Goal: Register for event/course

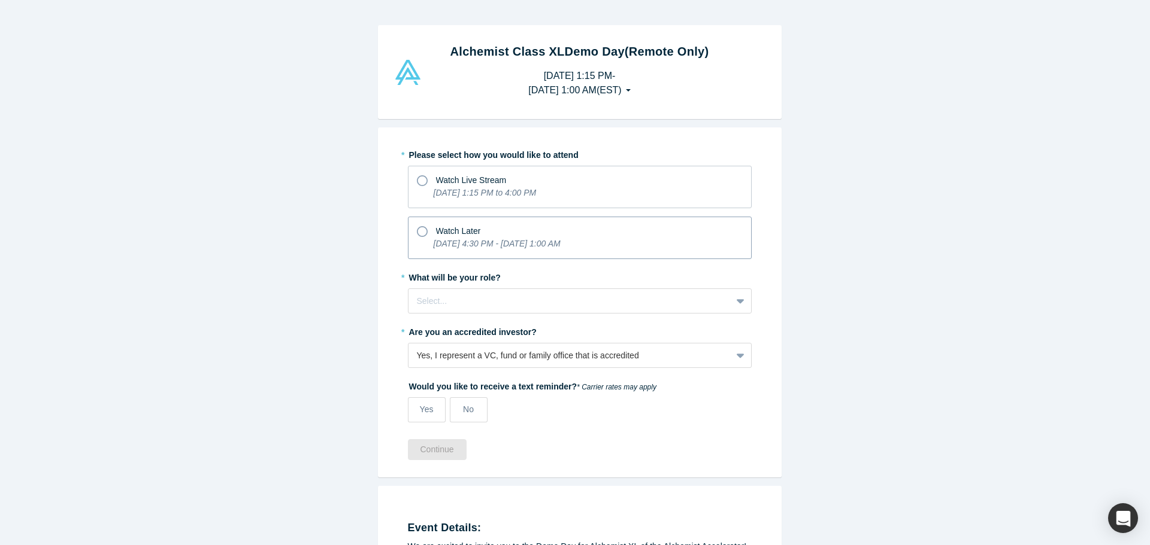
click at [681, 232] on div "Watch Later" at bounding box center [580, 230] width 326 height 16
click at [0, 0] on input "Watch Later [DATE] 4:30 PM - [DATE] 1:00 AM" at bounding box center [0, 0] width 0 height 0
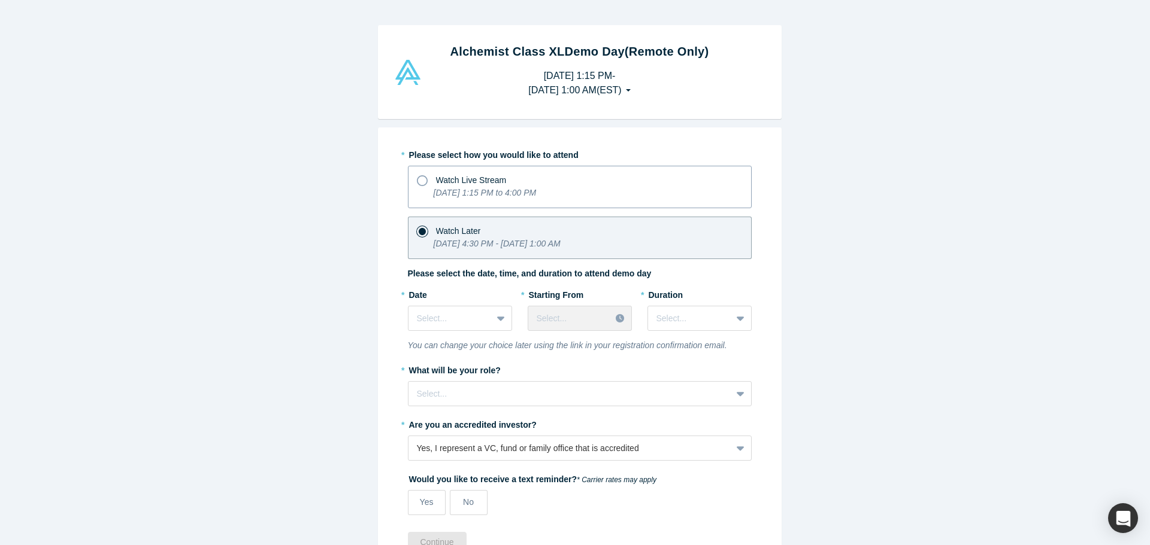
click at [510, 179] on div "Watch Live Stream" at bounding box center [580, 179] width 326 height 16
click at [0, 0] on input "Watch Live Stream [DATE] 1:15 PM to 4:00 PM" at bounding box center [0, 0] width 0 height 0
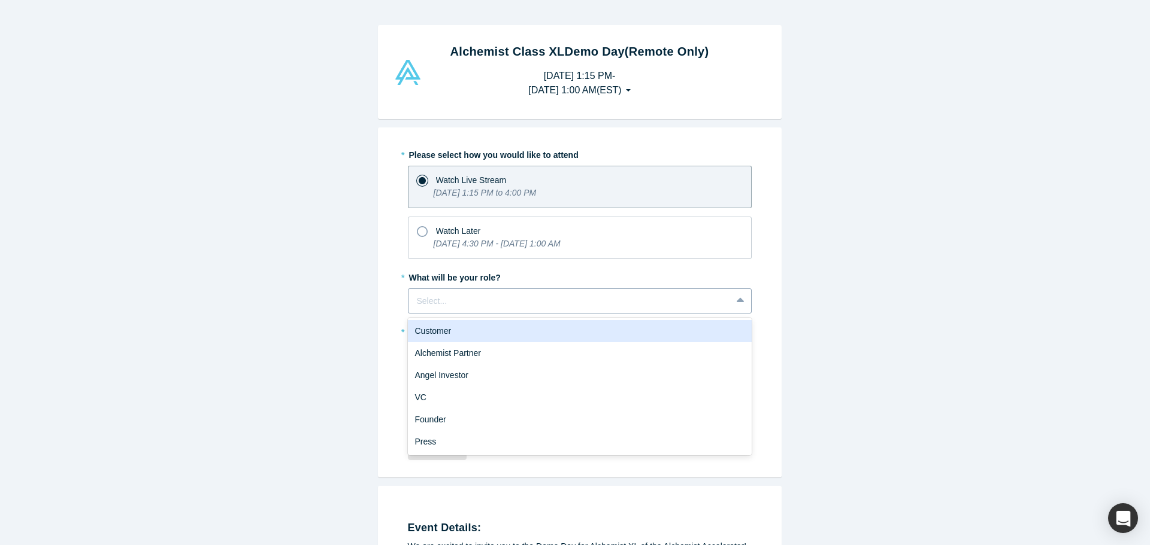
click at [523, 307] on div at bounding box center [570, 301] width 306 height 15
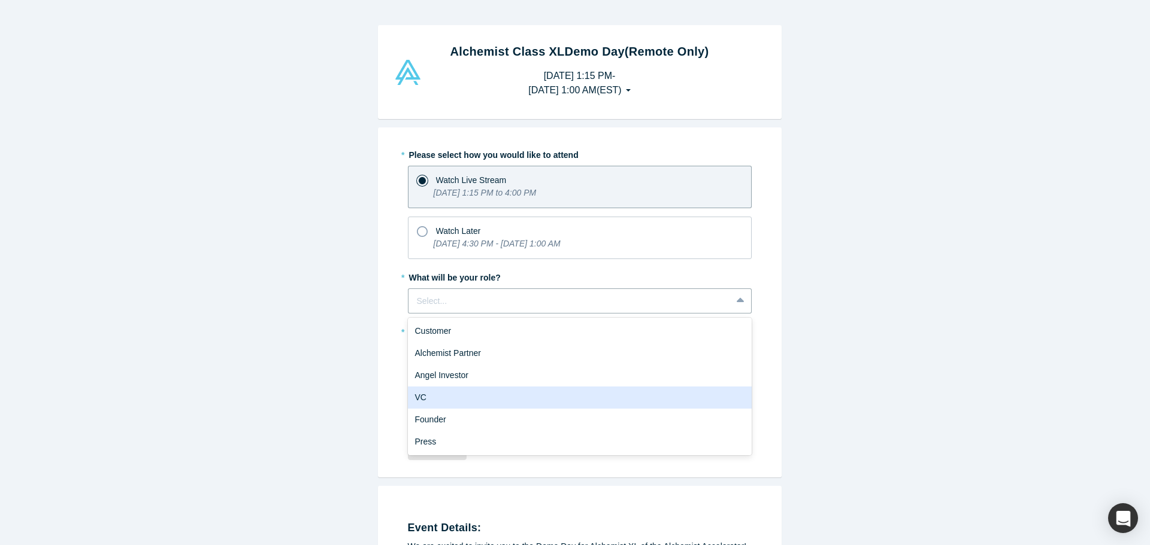
click at [453, 397] on div "VC" at bounding box center [580, 398] width 344 height 22
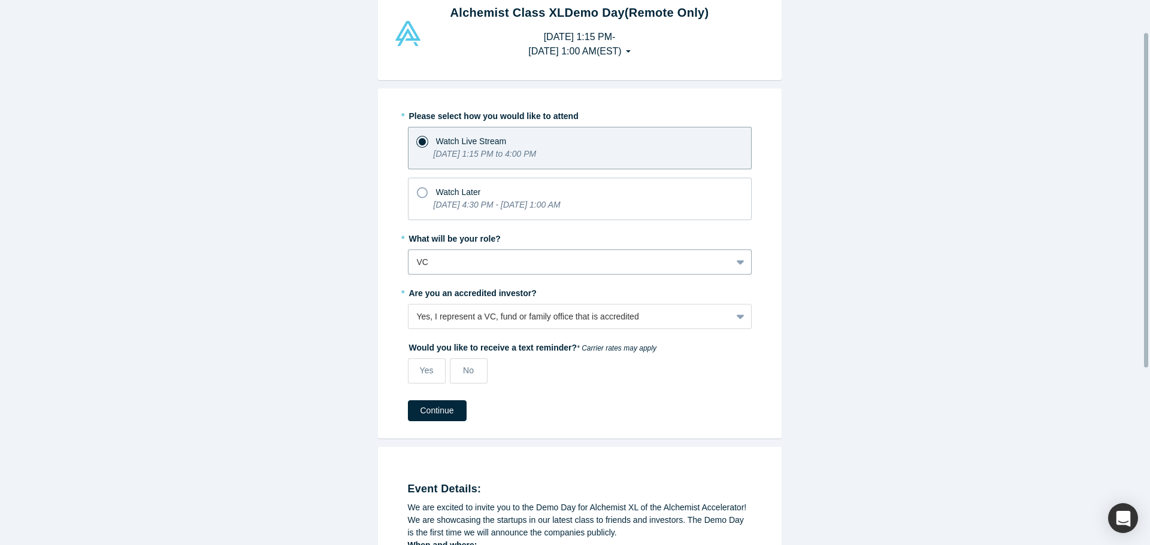
scroll to position [60, 0]
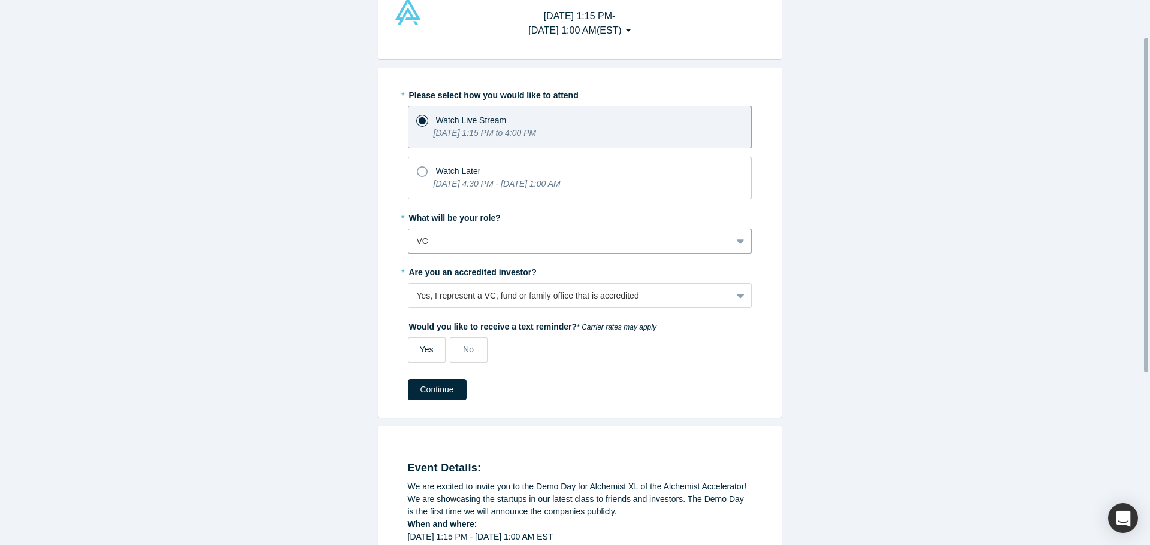
click at [411, 338] on label "Yes" at bounding box center [427, 350] width 38 height 25
click at [0, 0] on input "Yes" at bounding box center [0, 0] width 0 height 0
select select "US"
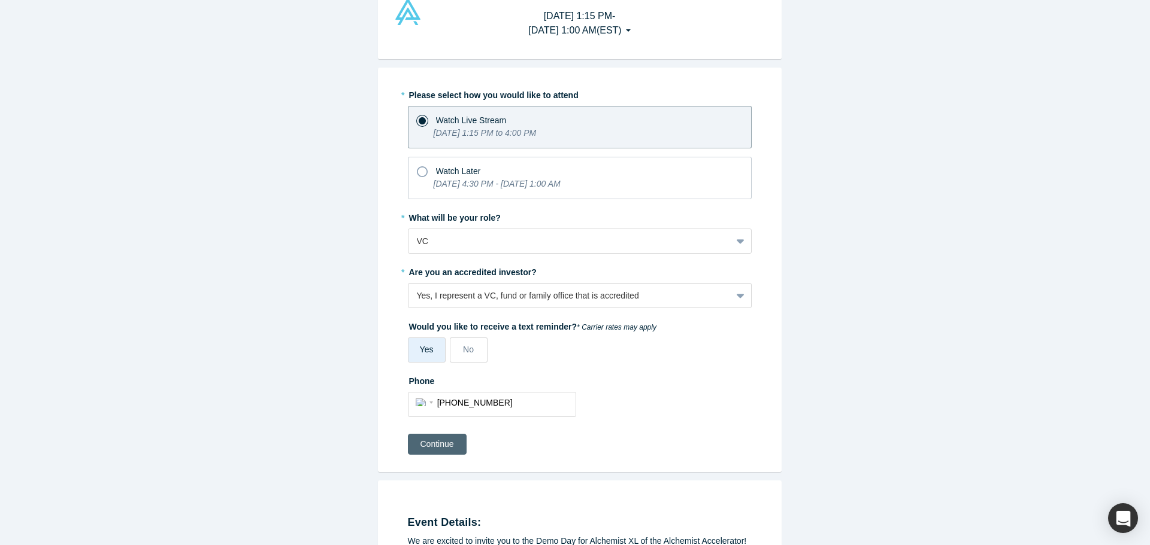
click at [445, 445] on button "Continue" at bounding box center [437, 444] width 59 height 21
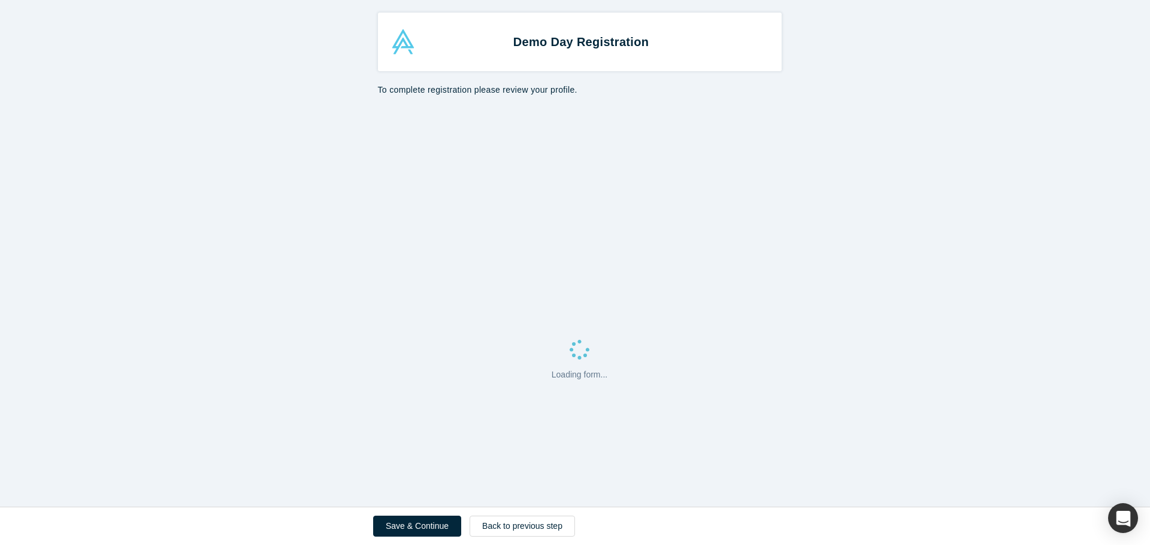
select select "US"
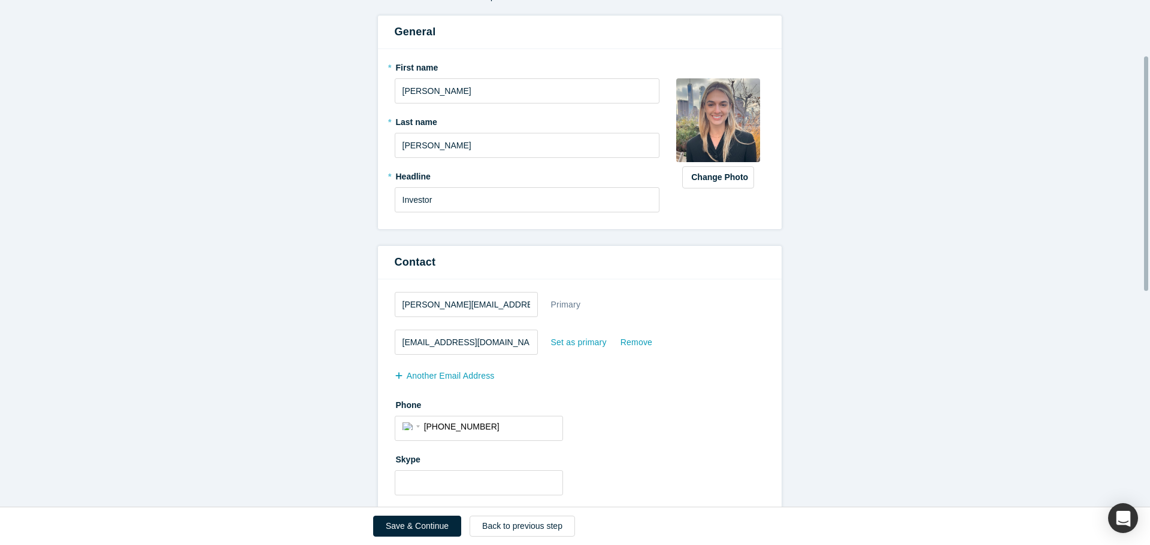
scroll to position [120, 0]
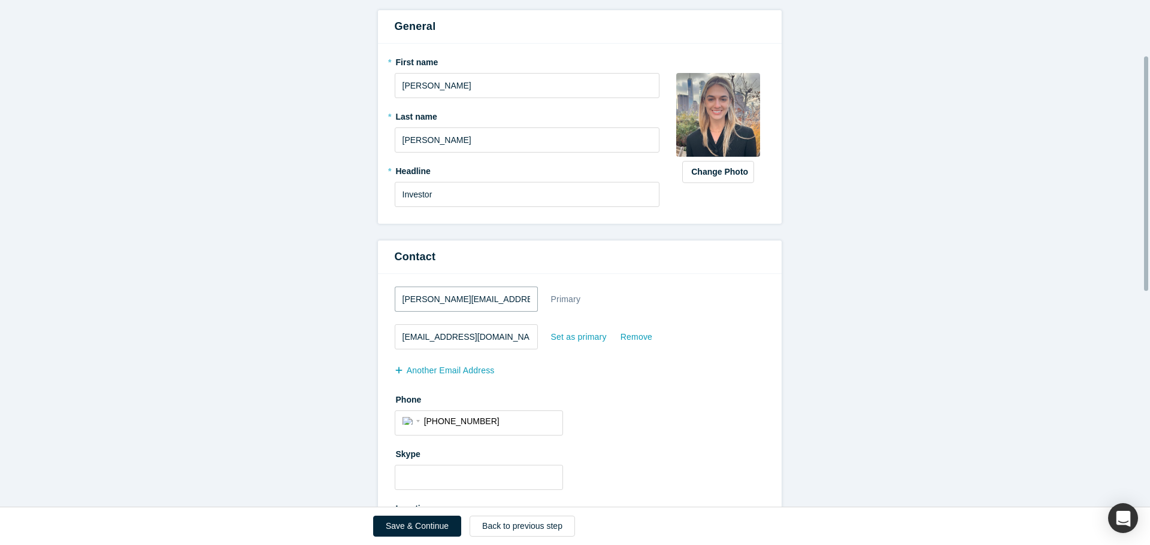
drag, startPoint x: 507, startPoint y: 298, endPoint x: 277, endPoint y: 322, distance: 231.2
click at [277, 322] on form "All fields marked with * are required. General * First name [PERSON_NAME] * Las…" at bounding box center [579, 470] width 1159 height 971
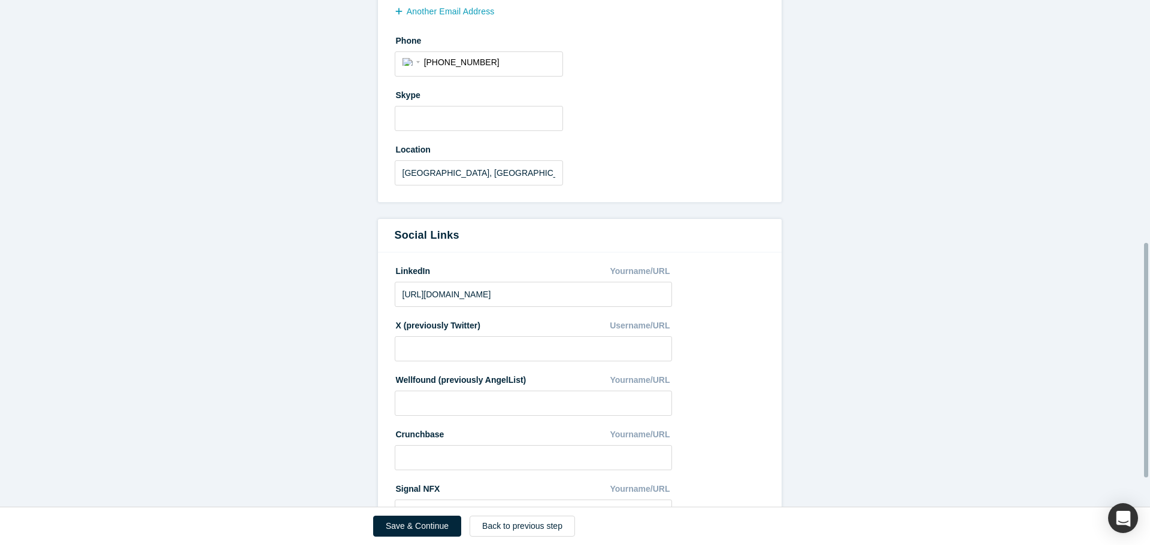
scroll to position [585, 0]
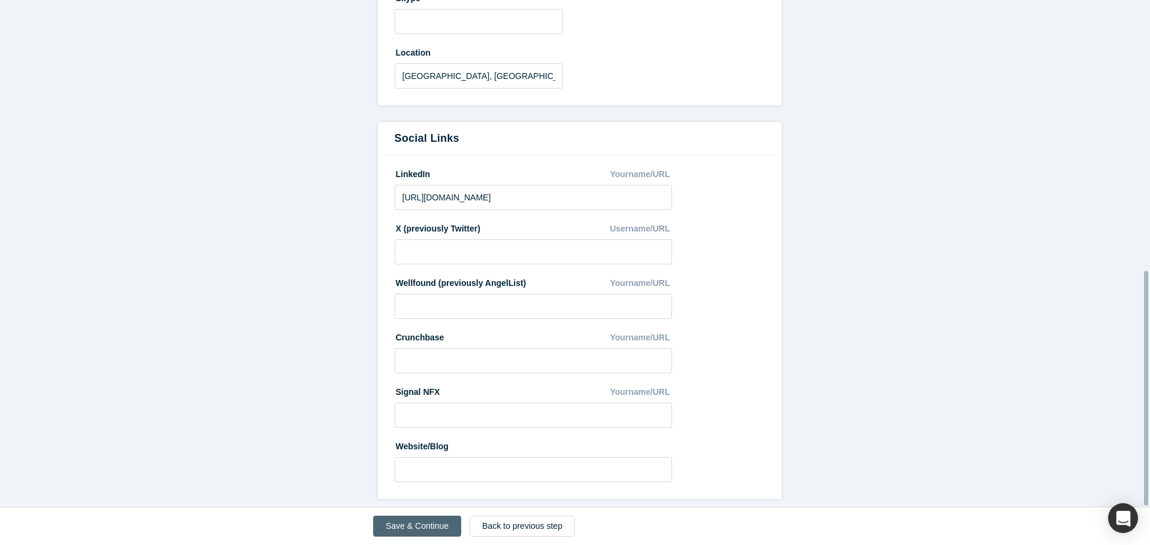
type input "[EMAIL_ADDRESS][DOMAIN_NAME]"
click at [439, 525] on button "Save & Continue" at bounding box center [417, 526] width 88 height 21
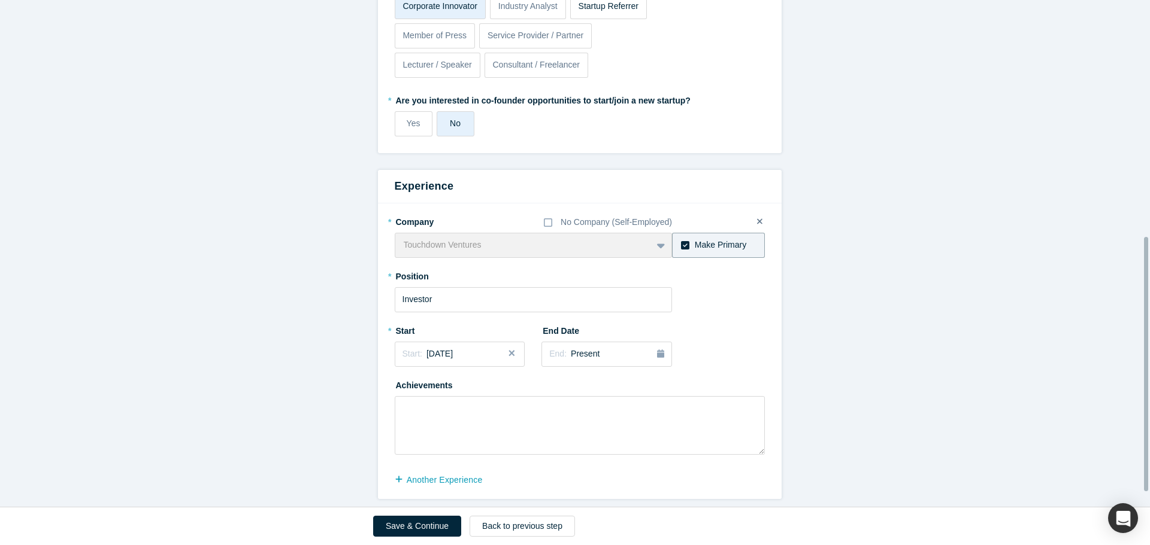
scroll to position [501, 0]
click at [541, 239] on div "Touchdown Ventures To pick up a draggable item, press the space bar. While drag…" at bounding box center [534, 245] width 278 height 25
click at [658, 234] on div "Touchdown Ventures To pick up a draggable item, press the space bar. While drag…" at bounding box center [534, 245] width 278 height 25
click at [759, 212] on label at bounding box center [759, 222] width 22 height 29
click at [0, 0] on input "checkbox" at bounding box center [0, 0] width 0 height 0
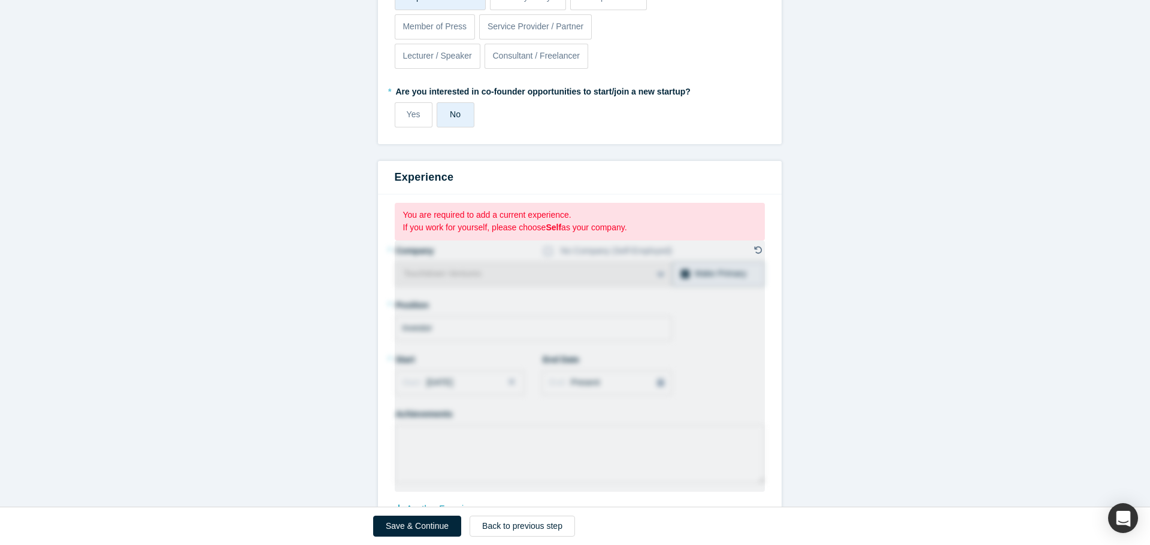
click at [568, 216] on p "You are required to add a current experience." at bounding box center [579, 215] width 353 height 13
click at [755, 244] on label at bounding box center [757, 251] width 25 height 29
click at [0, 0] on input "checkbox" at bounding box center [0, 0] width 0 height 0
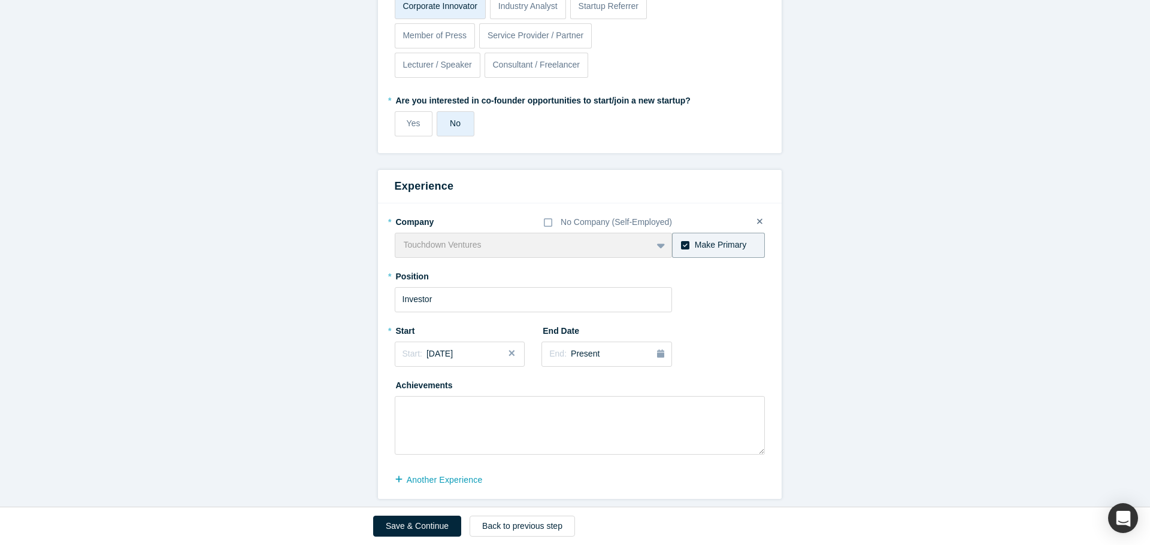
click at [490, 244] on div "Touchdown Ventures To pick up a draggable item, press the space bar. While drag…" at bounding box center [534, 245] width 278 height 25
click at [410, 531] on button "Save & Continue" at bounding box center [417, 526] width 88 height 21
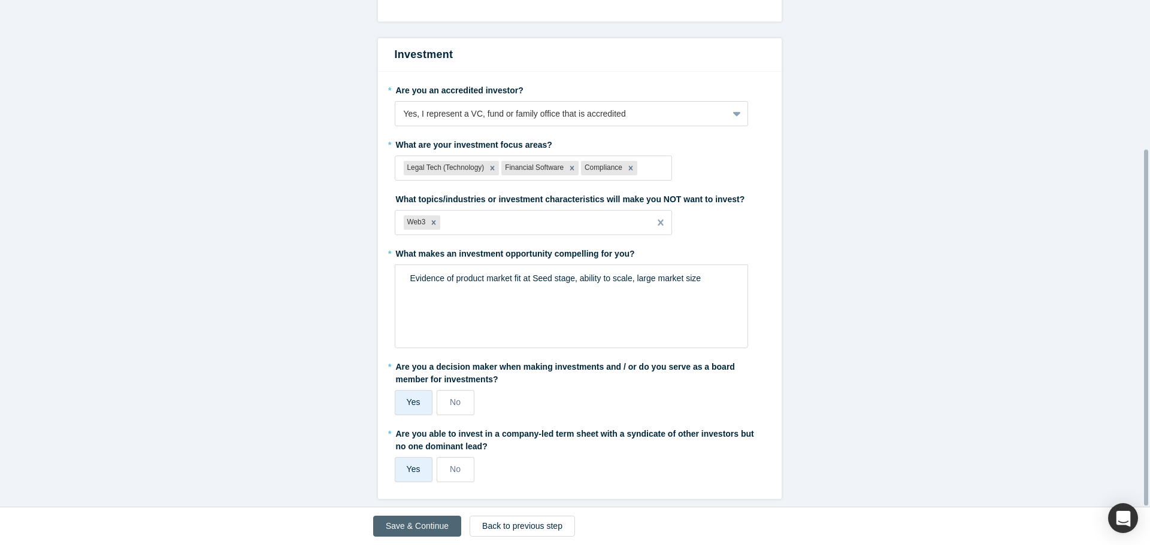
scroll to position [0, 0]
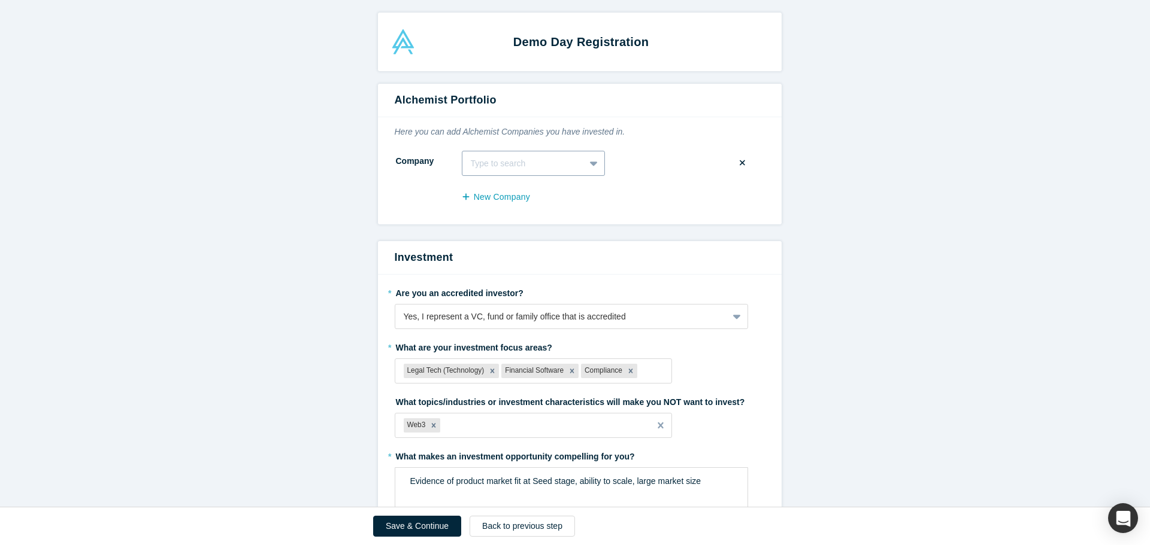
click at [502, 166] on div at bounding box center [523, 163] width 105 height 15
click at [328, 214] on form "Alchemist Portfolio Here you can add Alchemist Companies you have invested in. …" at bounding box center [579, 393] width 1159 height 619
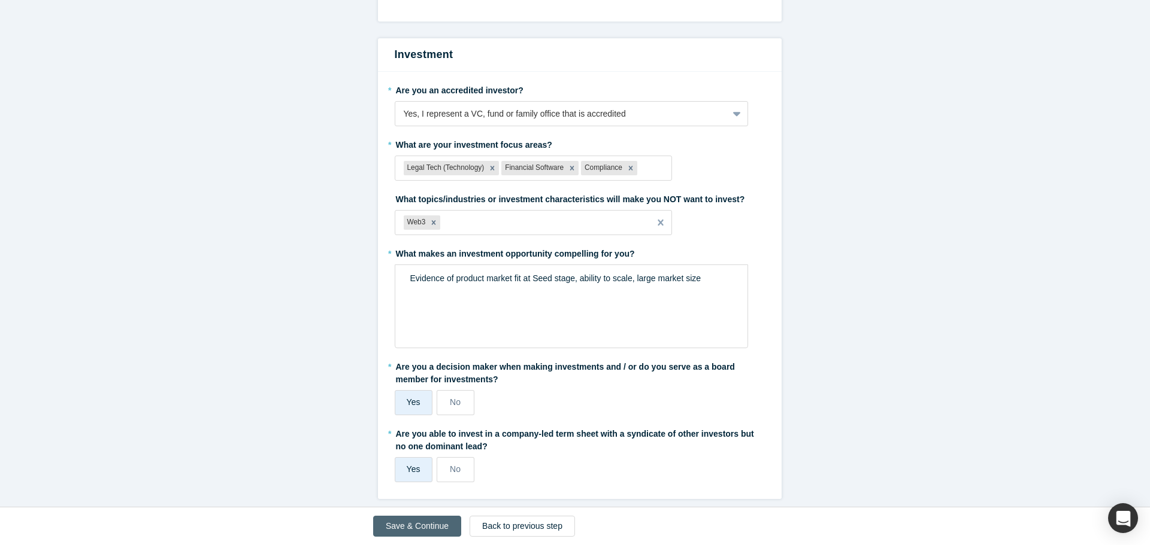
click at [402, 528] on button "Save & Continue" at bounding box center [417, 526] width 88 height 21
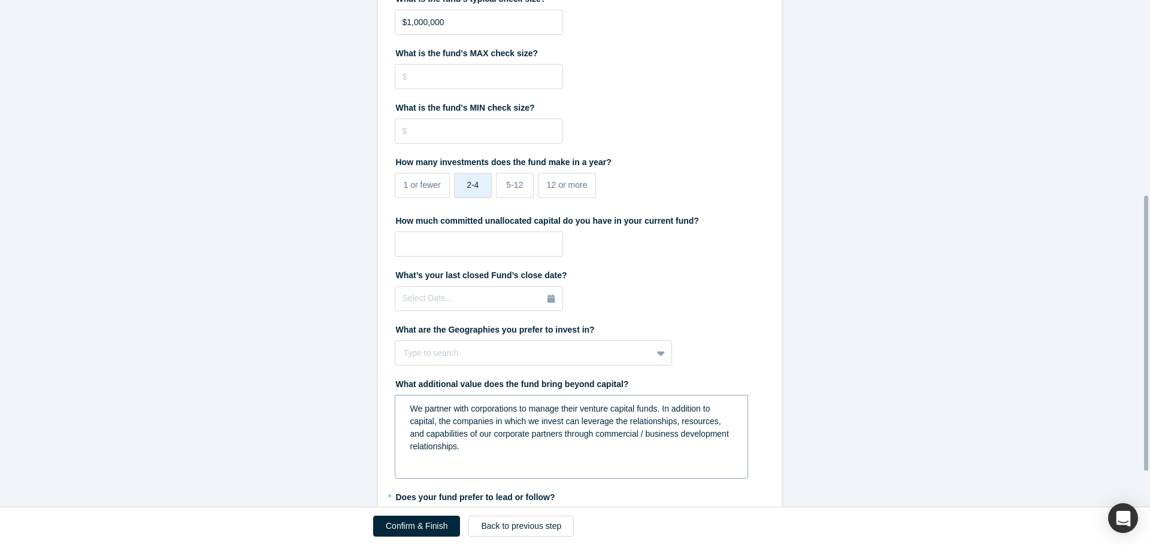
scroll to position [423, 0]
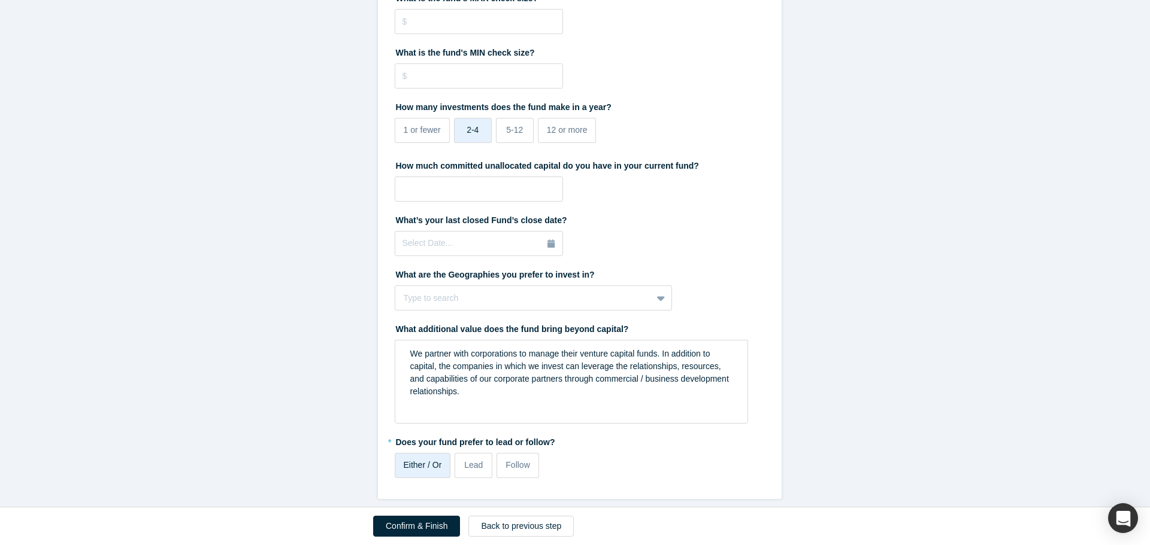
click at [426, 535] on button "Confirm & Finish" at bounding box center [416, 526] width 87 height 21
